Goal: Task Accomplishment & Management: Manage account settings

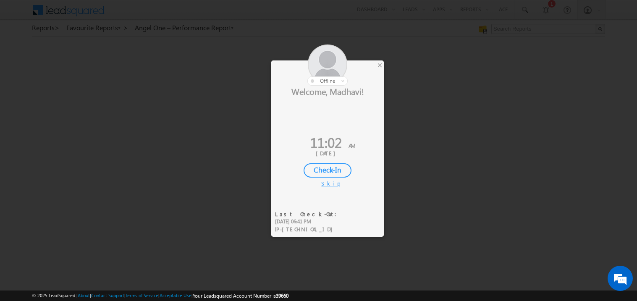
click at [385, 64] on div at bounding box center [318, 150] width 637 height 301
click at [382, 64] on div "×" at bounding box center [379, 64] width 9 height 9
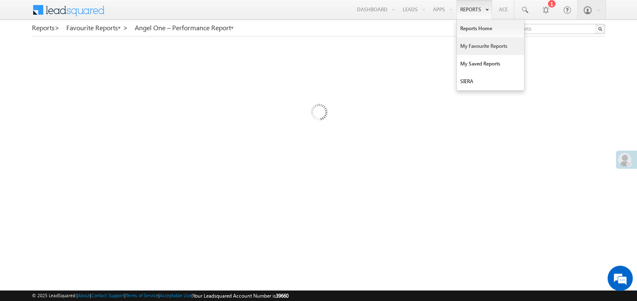
click at [468, 45] on link "My Favourite Reports" at bounding box center [490, 46] width 67 height 18
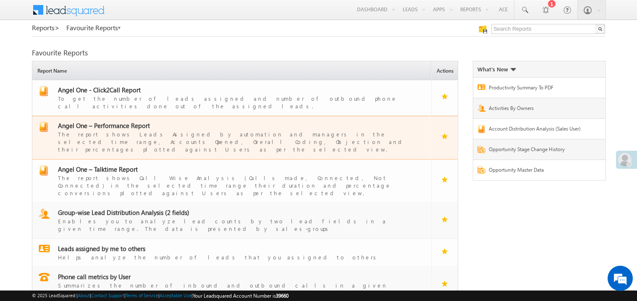
click at [121, 122] on span "Angel One – Performance Report" at bounding box center [104, 125] width 92 height 8
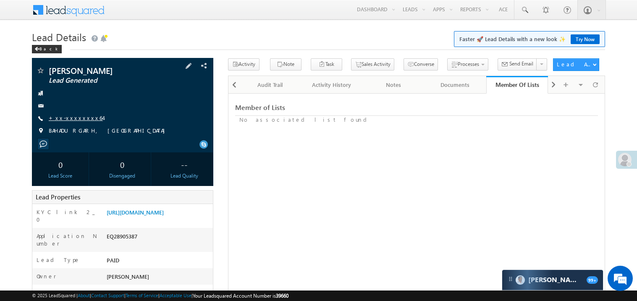
click at [78, 119] on link "+xx-xxxxxxxx64" at bounding box center [76, 117] width 54 height 7
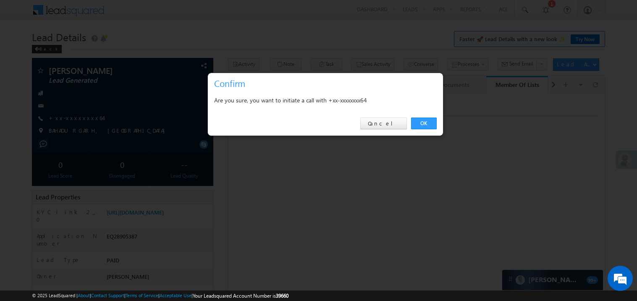
click at [458, 147] on div at bounding box center [318, 150] width 637 height 301
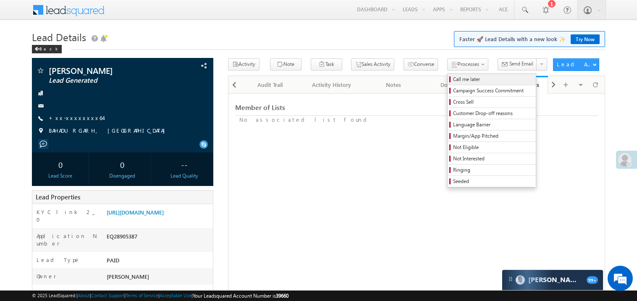
click at [453, 82] on span "Call me later" at bounding box center [493, 80] width 80 height 8
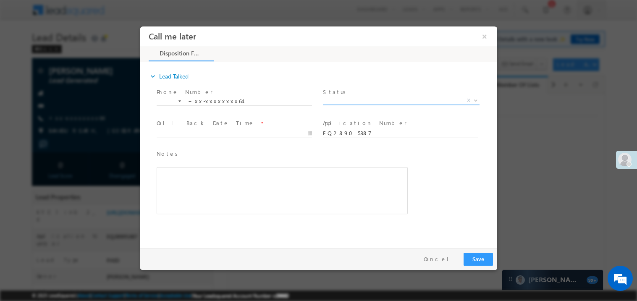
click at [345, 103] on span "X" at bounding box center [400, 100] width 157 height 8
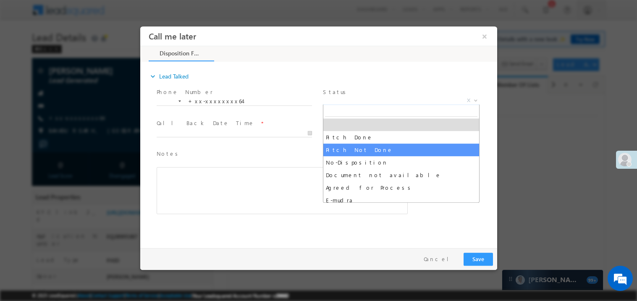
select select "Pitch Not Done"
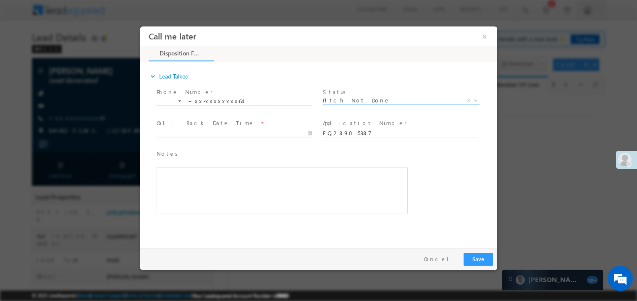
click at [173, 132] on body "Call me later ×" at bounding box center [318, 135] width 357 height 218
type input "09/14/25 11:02 AM"
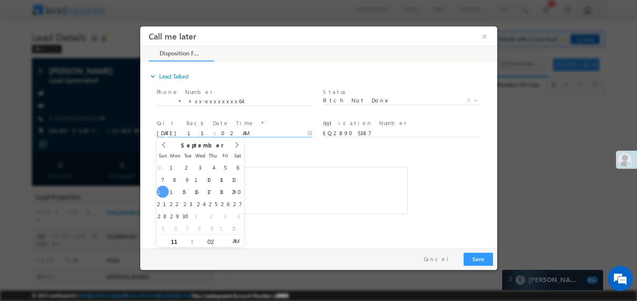
click at [284, 175] on div "Rich Text Editor, 40788eee-0fb2-11ec-a811-0adc8a9d82c2__tab1__section1__Notes__…" at bounding box center [281, 190] width 251 height 47
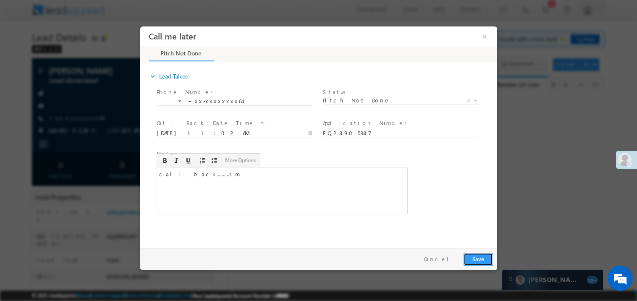
click at [489, 263] on button "Save" at bounding box center [477, 258] width 29 height 13
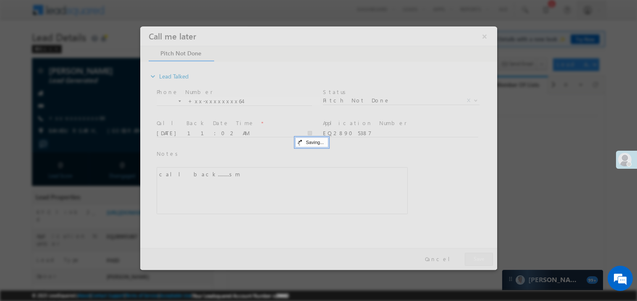
click at [489, 263] on div at bounding box center [318, 148] width 357 height 244
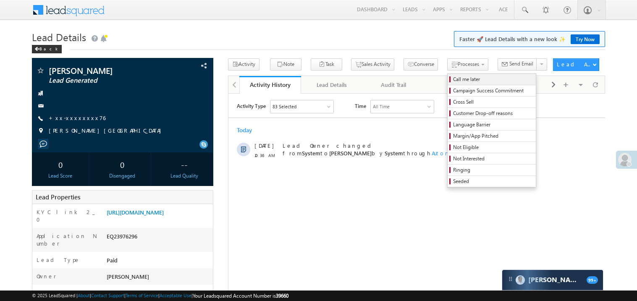
click at [453, 76] on span "Call me later" at bounding box center [493, 80] width 80 height 8
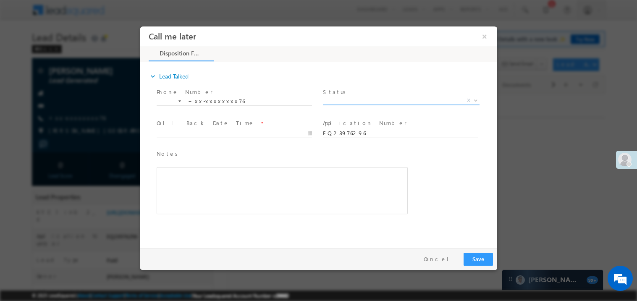
click at [356, 100] on span "X" at bounding box center [400, 100] width 157 height 8
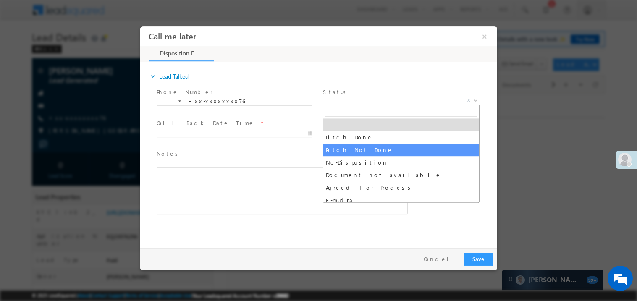
select select "Pitch Not Done"
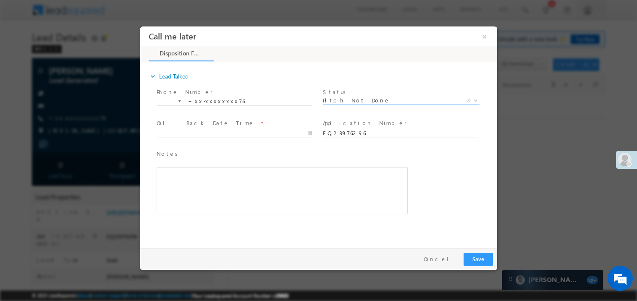
click at [195, 133] on body "Call me later ×" at bounding box center [318, 135] width 357 height 218
type input "09/14/25 11:03 AM"
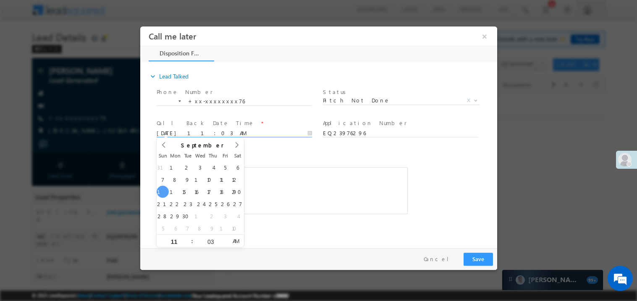
click at [349, 186] on div "Rich Text Editor, 40788eee-0fb2-11ec-a811-0adc8a9d82c2__tab1__section1__Notes__…" at bounding box center [281, 190] width 251 height 47
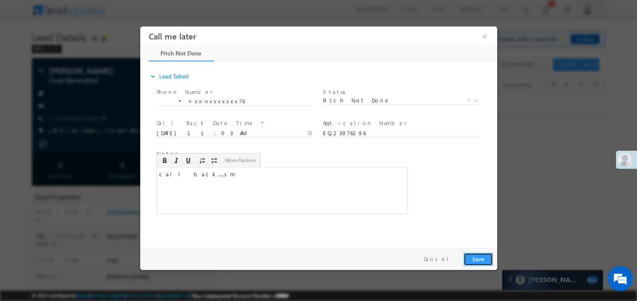
click at [472, 259] on button "Save" at bounding box center [477, 258] width 29 height 13
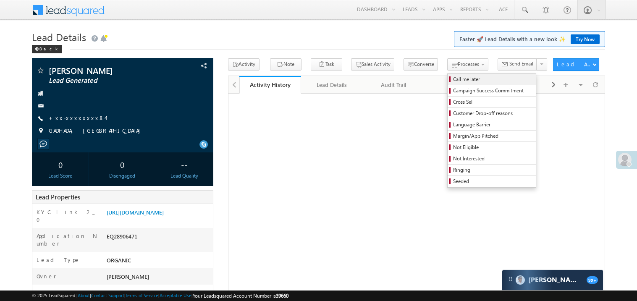
click at [453, 81] on span "Call me later" at bounding box center [493, 80] width 80 height 8
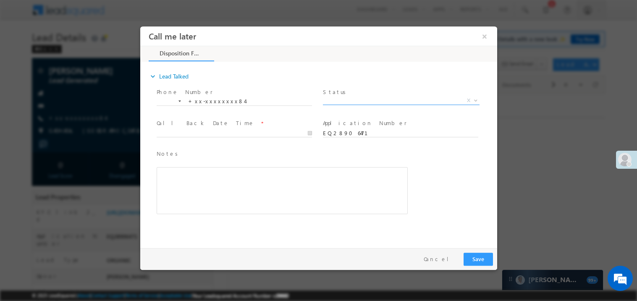
click at [340, 103] on span "X" at bounding box center [400, 100] width 157 height 8
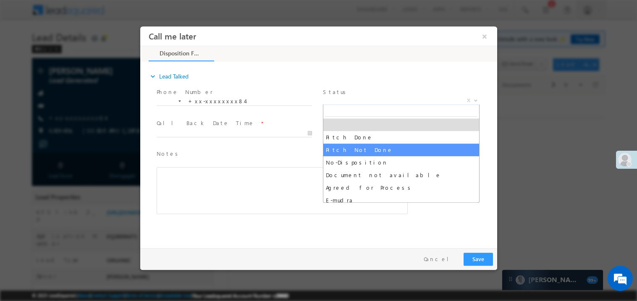
select select "Pitch Not Done"
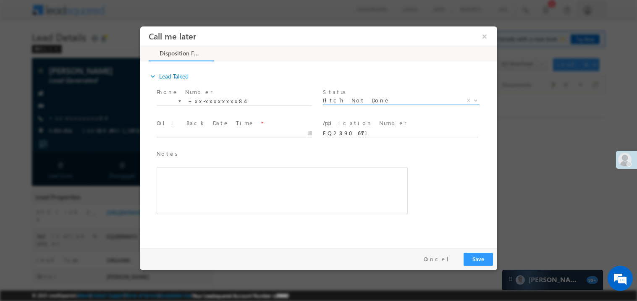
click at [196, 131] on body "Call me later ×" at bounding box center [318, 135] width 357 height 218
type input "09/14/25 11:03 AM"
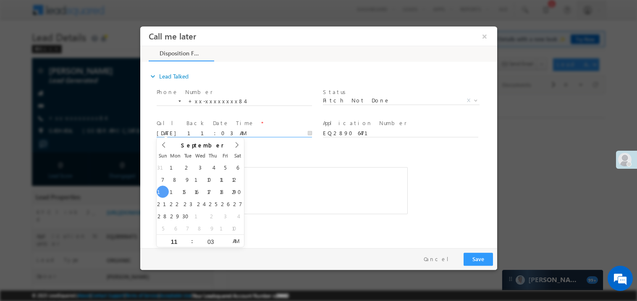
click at [297, 181] on div "Rich Text Editor, 40788eee-0fb2-11ec-a811-0adc8a9d82c2__tab1__section1__Notes__…" at bounding box center [281, 190] width 251 height 47
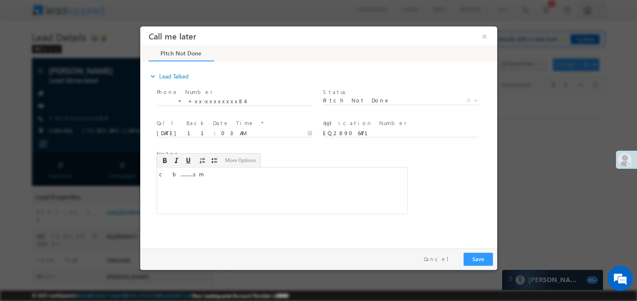
click at [492, 260] on div "Pay & Save Save Cancel" at bounding box center [320, 259] width 361 height 22
click at [477, 257] on button "Save" at bounding box center [477, 258] width 29 height 13
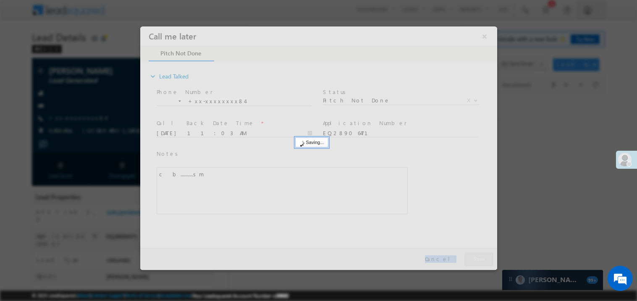
click at [477, 257] on div at bounding box center [318, 148] width 357 height 244
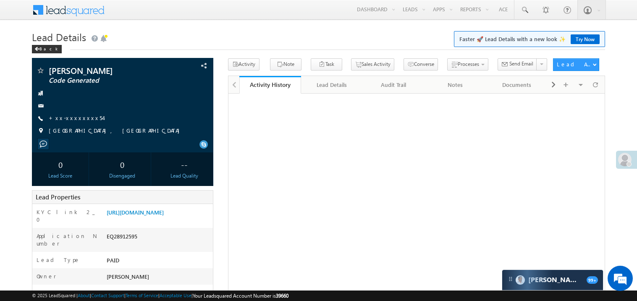
click at [72, 123] on span "+xx-xxxxxxxx54" at bounding box center [76, 118] width 54 height 8
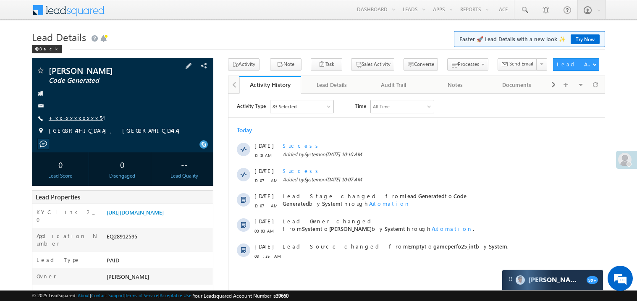
click at [73, 121] on link "+xx-xxxxxxxx54" at bounding box center [76, 117] width 54 height 7
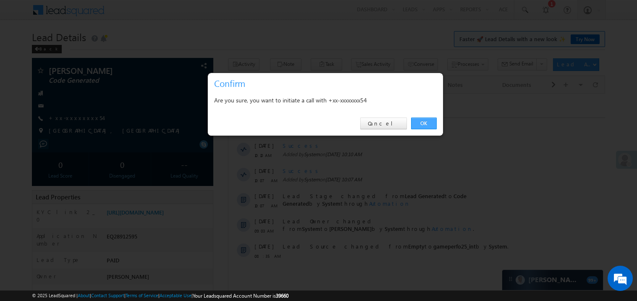
click at [425, 121] on link "OK" at bounding box center [424, 124] width 26 height 12
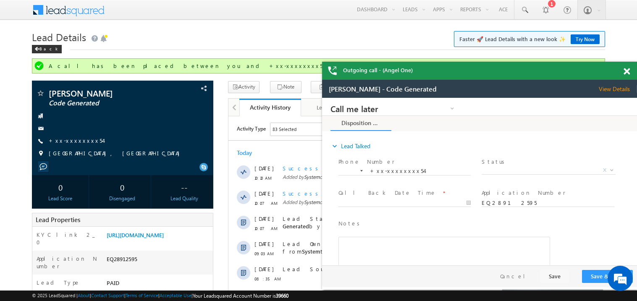
click at [628, 73] on span at bounding box center [627, 71] width 6 height 7
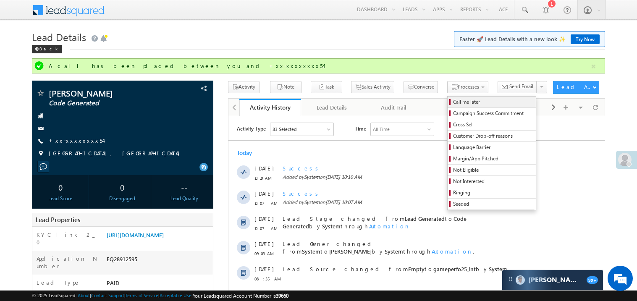
click at [453, 102] on span "Call me later" at bounding box center [493, 102] width 80 height 8
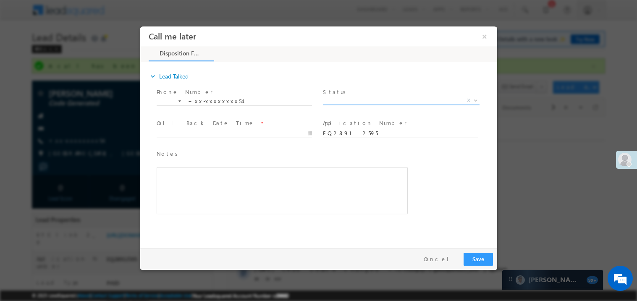
click at [346, 101] on span "X" at bounding box center [400, 100] width 157 height 8
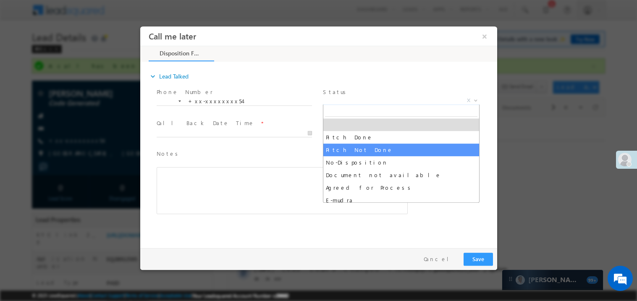
select select "Pitch Not Done"
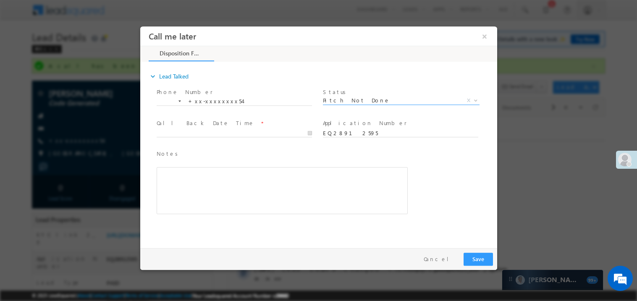
click at [166, 128] on div at bounding box center [237, 133] width 163 height 10
click at [171, 132] on body "Call me later ×" at bounding box center [318, 135] width 357 height 218
type input "09/14/25 11:04 AM"
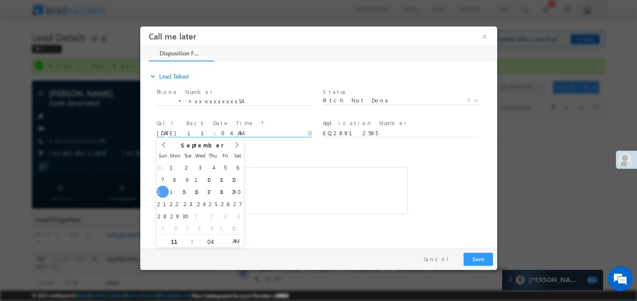
click at [246, 175] on div "Rich Text Editor, 40788eee-0fb2-11ec-a811-0adc8a9d82c2__tab1__section1__Notes__…" at bounding box center [281, 190] width 251 height 47
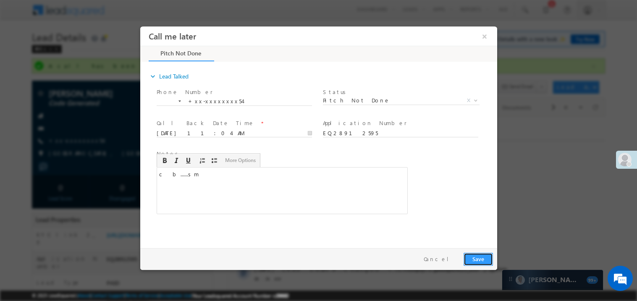
click at [475, 259] on button "Save" at bounding box center [477, 258] width 29 height 13
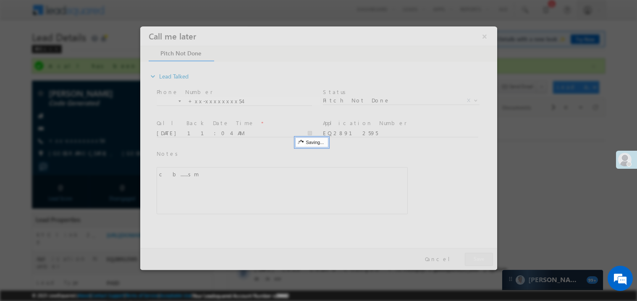
click at [475, 259] on div at bounding box center [318, 148] width 357 height 244
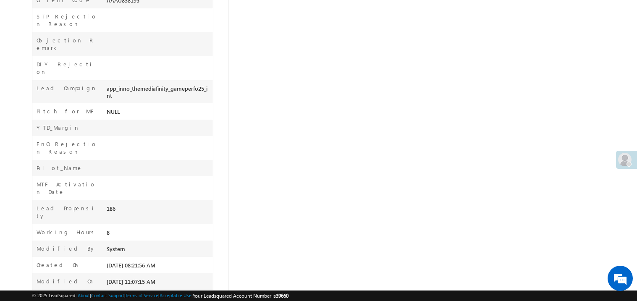
drag, startPoint x: 387, startPoint y: -95, endPoint x: 367, endPoint y: 115, distance: 210.4
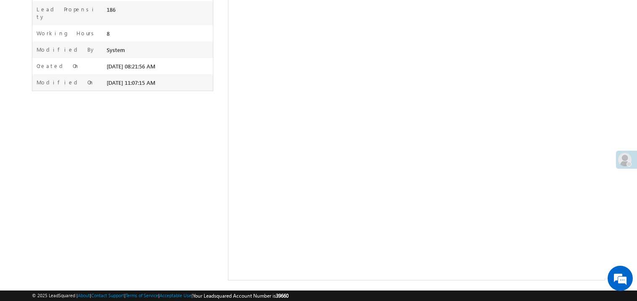
scroll to position [502, 0]
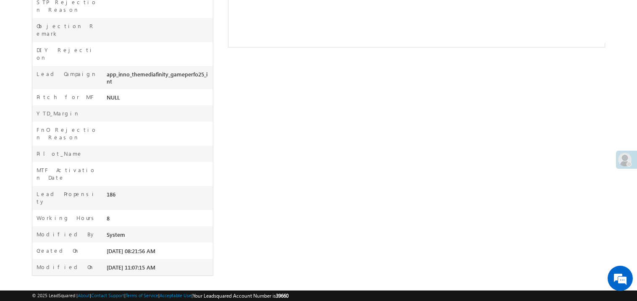
scroll to position [318, 0]
